Goal: Find specific page/section: Find specific page/section

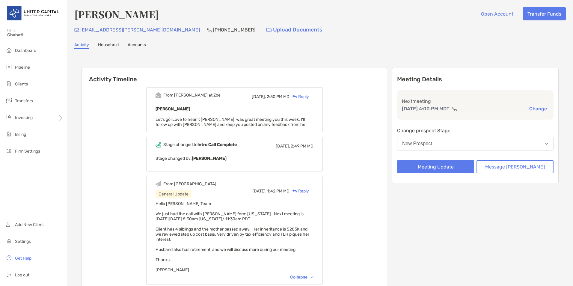
click at [343, 29] on div "[EMAIL_ADDRESS][PERSON_NAME][DOMAIN_NAME] [PHONE_NUMBER] Upload Documents" at bounding box center [320, 29] width 492 height 13
click at [29, 67] on span "Pipeline" at bounding box center [22, 67] width 15 height 5
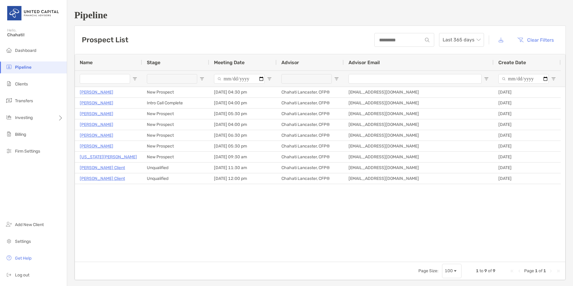
click at [225, 40] on div "Prospect List Last 365 days Clear Filters" at bounding box center [320, 40] width 491 height 28
click at [263, 12] on h1 "Pipeline" at bounding box center [320, 15] width 492 height 11
click at [289, 16] on h1 "Pipeline" at bounding box center [320, 15] width 492 height 11
click at [290, 15] on h1 "Pipeline" at bounding box center [320, 15] width 492 height 11
